Goal: Task Accomplishment & Management: Manage account settings

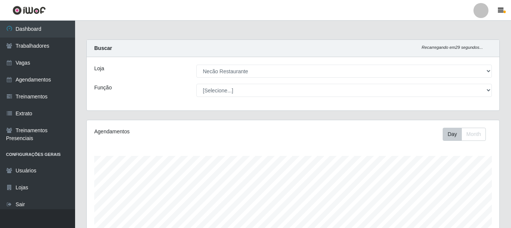
select select "334"
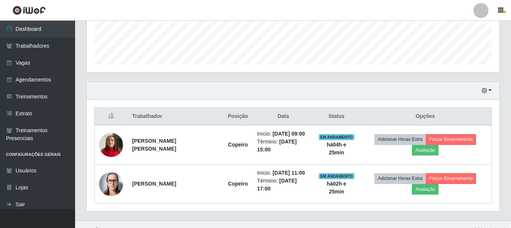
scroll to position [16, 0]
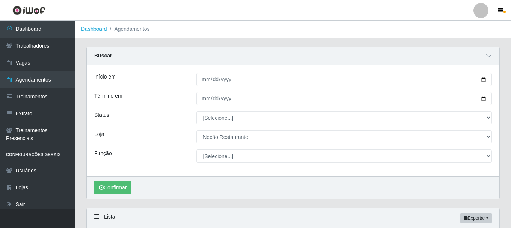
select select "334"
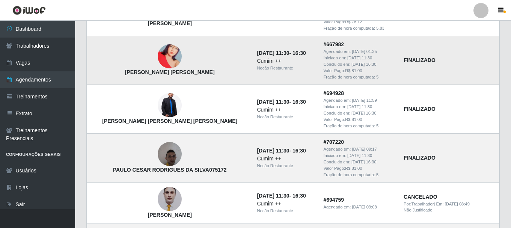
scroll to position [338, 0]
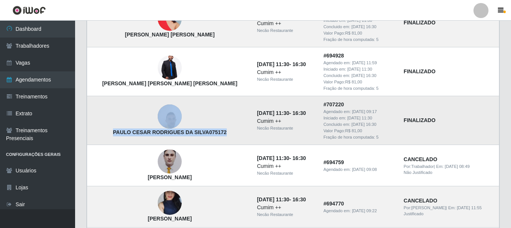
drag, startPoint x: 223, startPoint y: 134, endPoint x: 97, endPoint y: 125, distance: 126.5
click at [97, 125] on td "PAULO CESAR RODRIGUES DA SILVA075172" at bounding box center [170, 120] width 166 height 49
copy td "PAULO CESAR RODRIGUES DA SILVA075172"
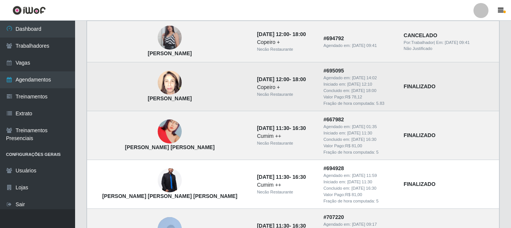
scroll to position [0, 0]
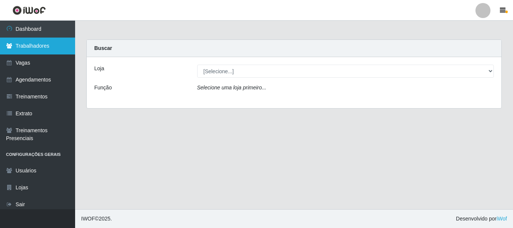
click at [42, 47] on link "Trabalhadores" at bounding box center [37, 46] width 75 height 17
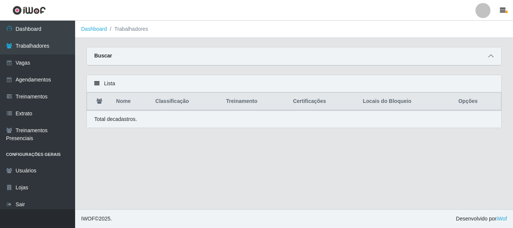
click at [491, 55] on icon at bounding box center [490, 55] width 5 height 5
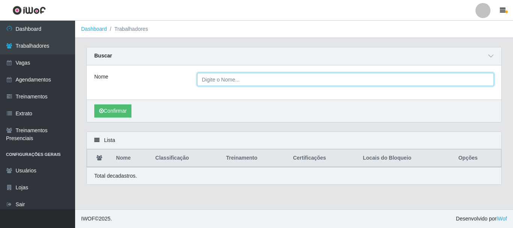
click at [308, 78] on input "Nome" at bounding box center [345, 79] width 297 height 13
paste input "PAULO CESAR RODRIGUES DA SILVA075172PAULO CESAR RODRIGUES DA SILVA075172"
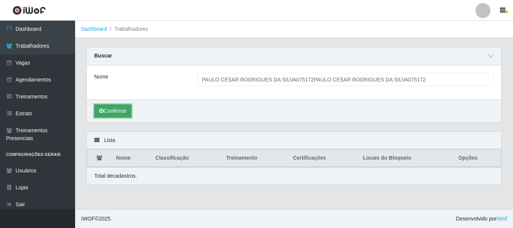
click at [114, 110] on button "Confirmar" at bounding box center [112, 110] width 37 height 13
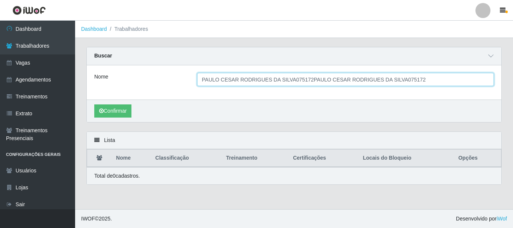
click at [423, 79] on input "PAULO CESAR RODRIGUES DA SILVA075172PAULO CESAR RODRIGUES DA SILVA075172" at bounding box center [345, 79] width 297 height 13
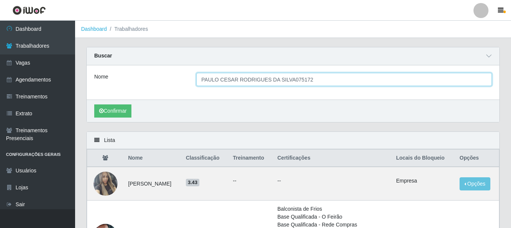
type input "PAULO CESAR RODRIGUES DA SILVA075172"
click at [94, 104] on button "Confirmar" at bounding box center [112, 110] width 37 height 13
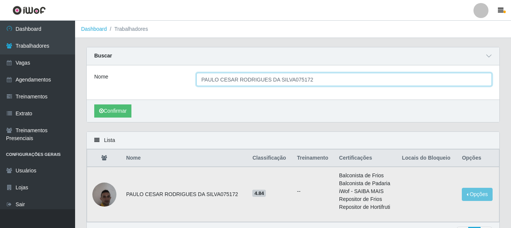
scroll to position [38, 0]
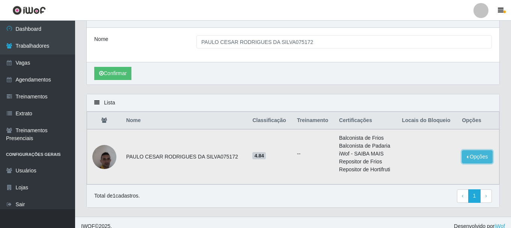
click at [479, 161] on button "Opções" at bounding box center [477, 156] width 31 height 13
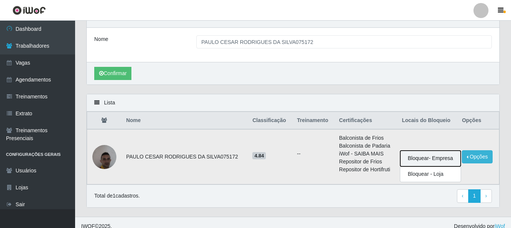
click at [437, 162] on button "Bloquear - Empresa" at bounding box center [430, 159] width 60 height 16
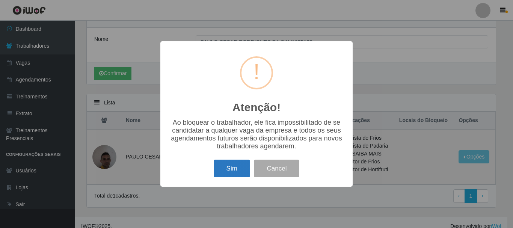
click at [239, 174] on button "Sim" at bounding box center [232, 169] width 36 height 18
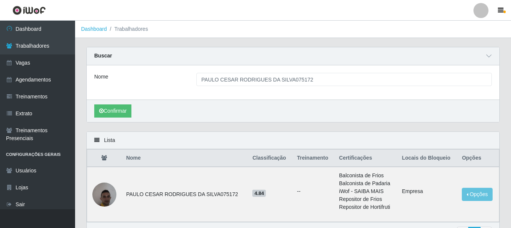
scroll to position [45, 0]
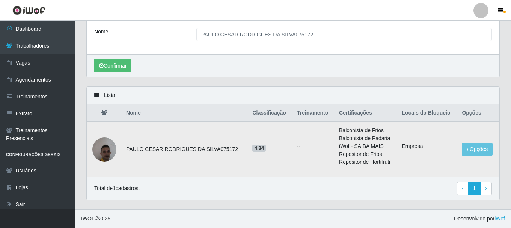
click at [105, 150] on img at bounding box center [104, 149] width 24 height 32
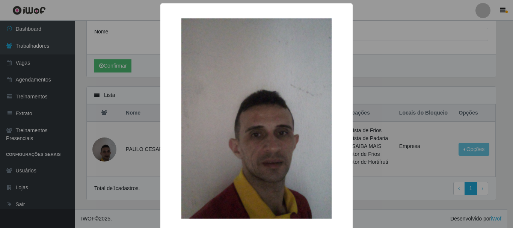
click at [449, 80] on div "× OK Cancel" at bounding box center [256, 114] width 513 height 228
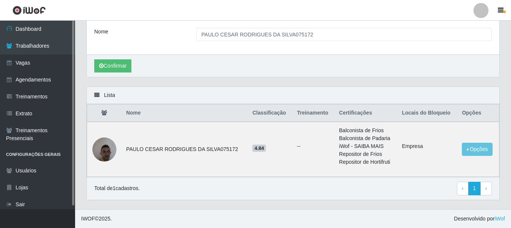
scroll to position [0, 0]
